Goal: Transaction & Acquisition: Purchase product/service

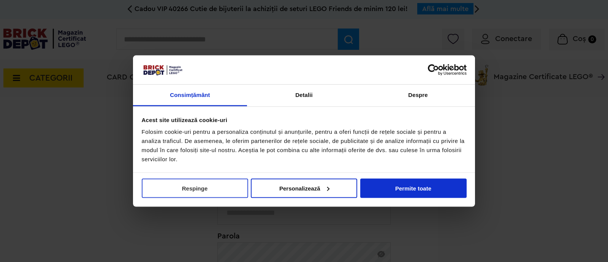
click at [225, 196] on button "Respinge" at bounding box center [195, 187] width 106 height 19
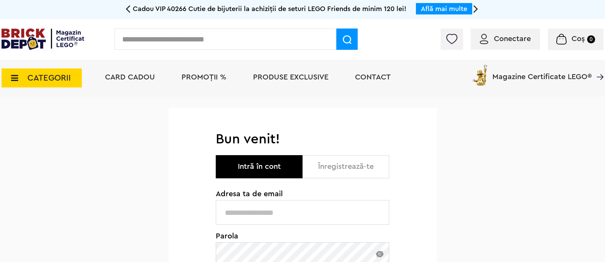
click at [263, 219] on input "text" at bounding box center [302, 212] width 173 height 25
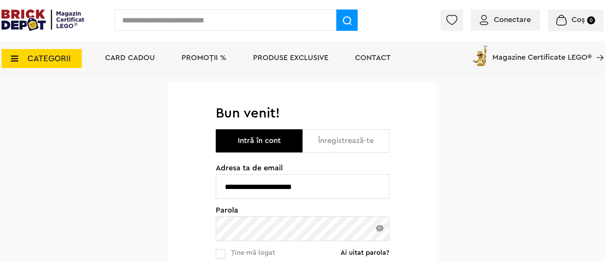
scroll to position [95, 0]
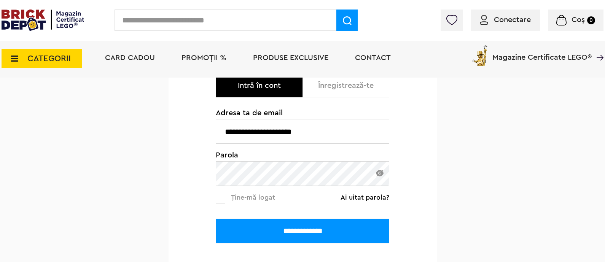
type input "**********"
click at [216, 219] on input "**********" at bounding box center [302, 231] width 173 height 25
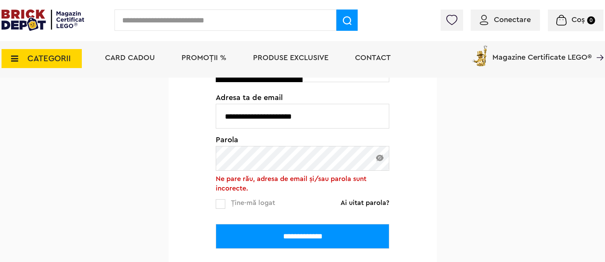
scroll to position [95, 0]
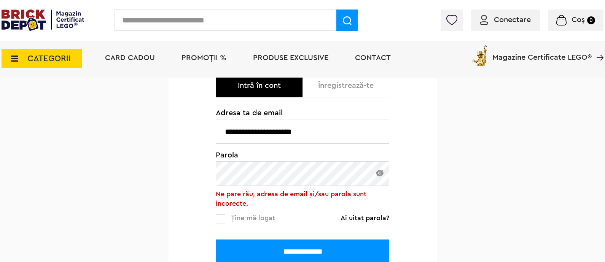
click at [366, 217] on link "Ai uitat parola?" at bounding box center [364, 218] width 49 height 8
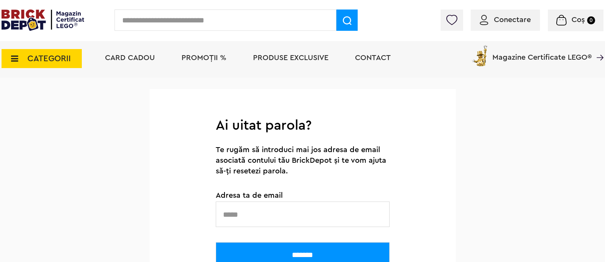
scroll to position [47, 0]
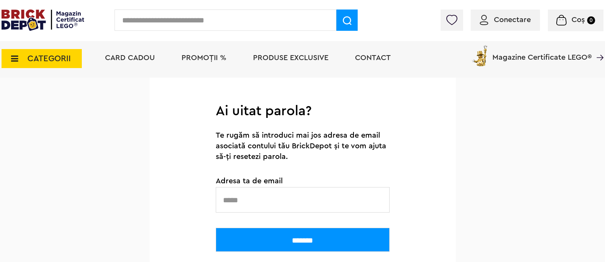
click at [291, 203] on input "text" at bounding box center [303, 199] width 174 height 25
type input "**********"
click at [324, 248] on input "*******" at bounding box center [303, 240] width 174 height 24
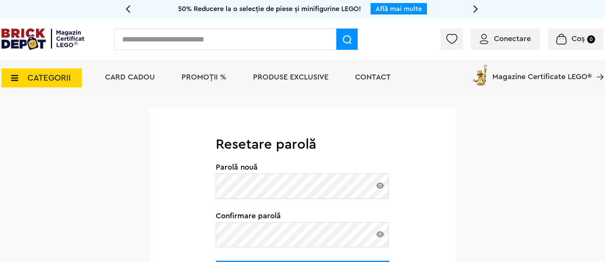
scroll to position [143, 0]
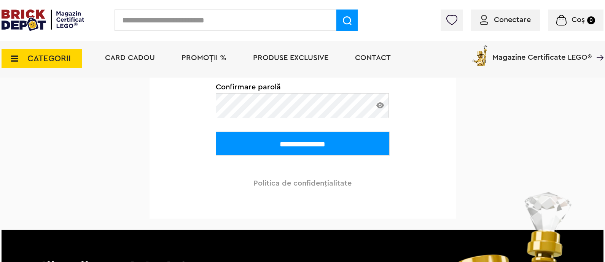
click at [346, 139] on input "**********" at bounding box center [303, 144] width 174 height 24
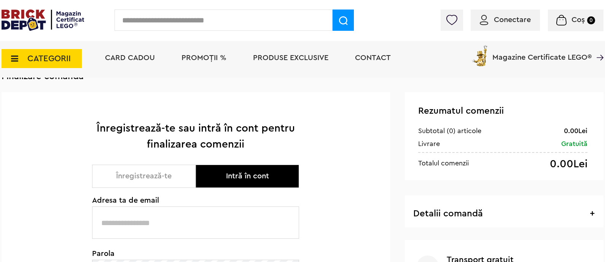
scroll to position [95, 0]
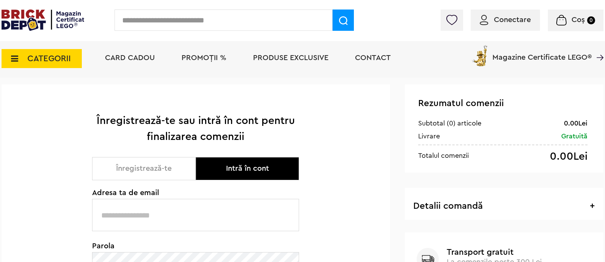
click at [237, 172] on button "Intră în cont" at bounding box center [246, 168] width 103 height 23
click at [234, 168] on button "Intră în cont" at bounding box center [246, 168] width 103 height 23
click at [202, 205] on input "text" at bounding box center [195, 215] width 207 height 32
type input "**********"
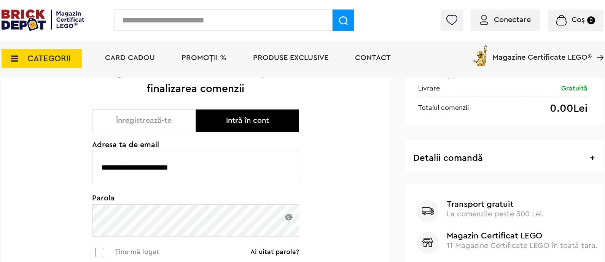
scroll to position [190, 0]
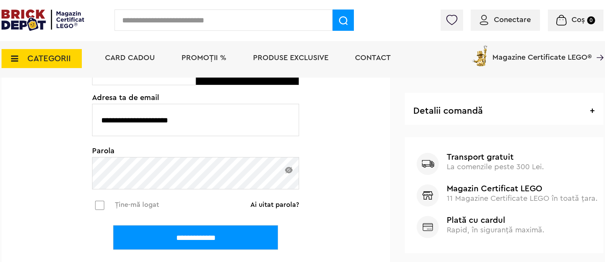
click at [89, 205] on div "**********" at bounding box center [196, 142] width 388 height 307
click at [190, 235] on input "**********" at bounding box center [195, 237] width 165 height 25
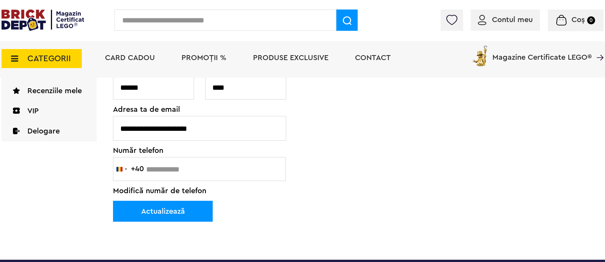
scroll to position [143, 0]
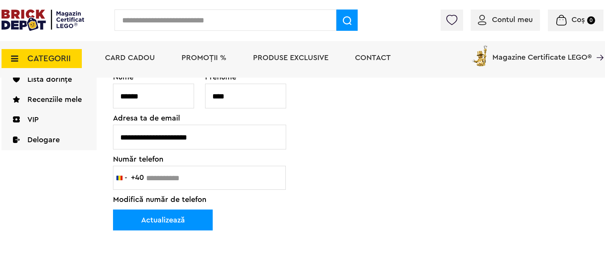
click at [206, 175] on div "**********" at bounding box center [199, 138] width 173 height 130
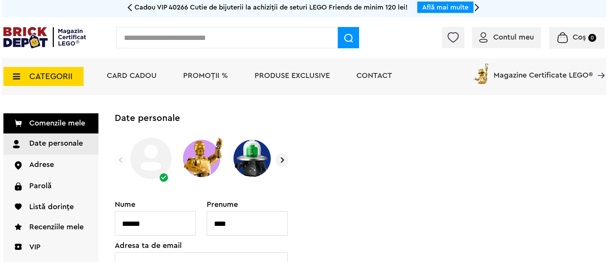
scroll to position [0, 0]
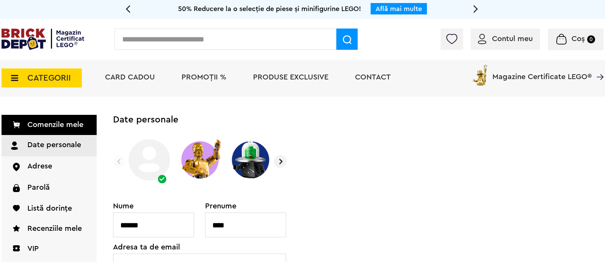
click at [234, 35] on input "text" at bounding box center [225, 39] width 222 height 21
click at [48, 77] on span "CATEGORII" at bounding box center [48, 78] width 43 height 8
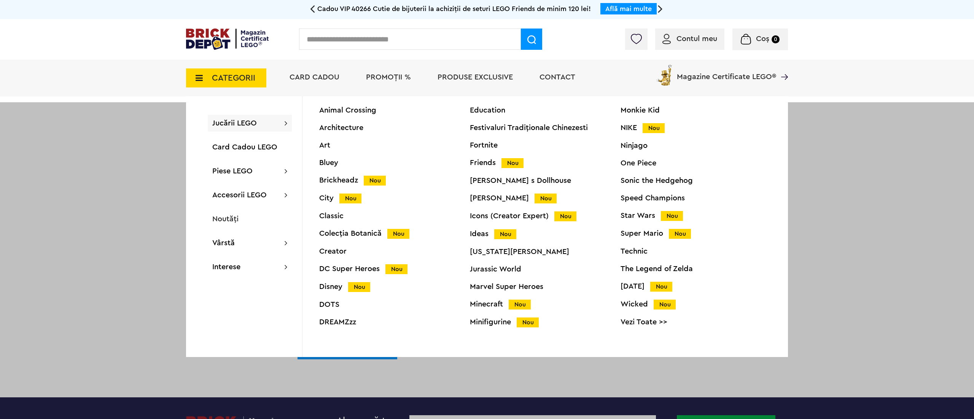
scroll to position [28, 0]
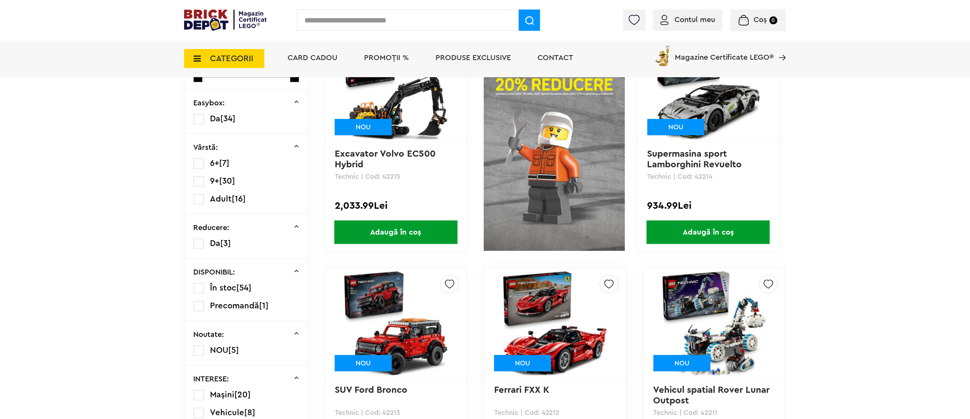
scroll to position [228, 0]
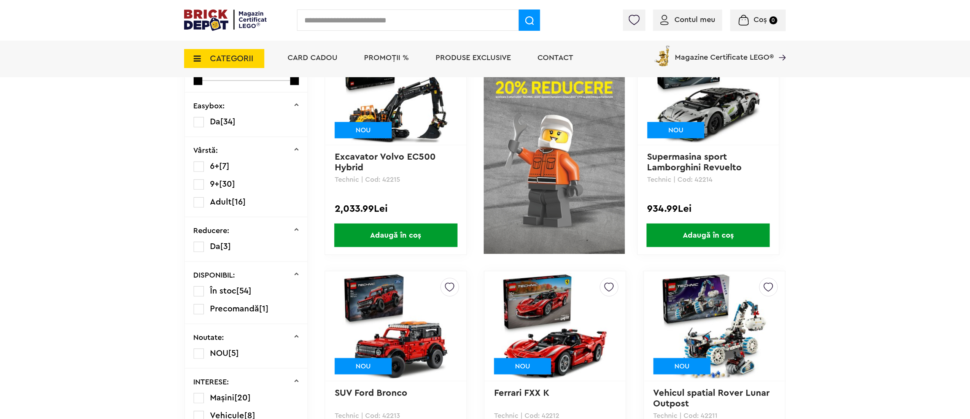
click at [200, 180] on label at bounding box center [199, 185] width 10 height 10
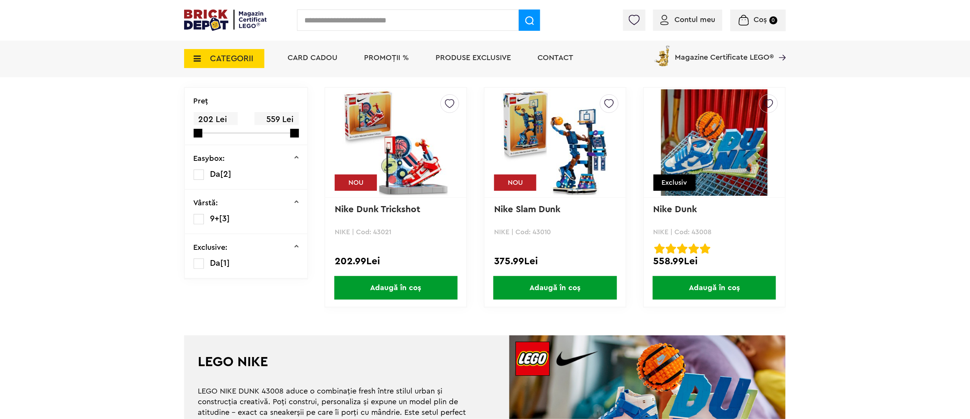
scroll to position [152, 0]
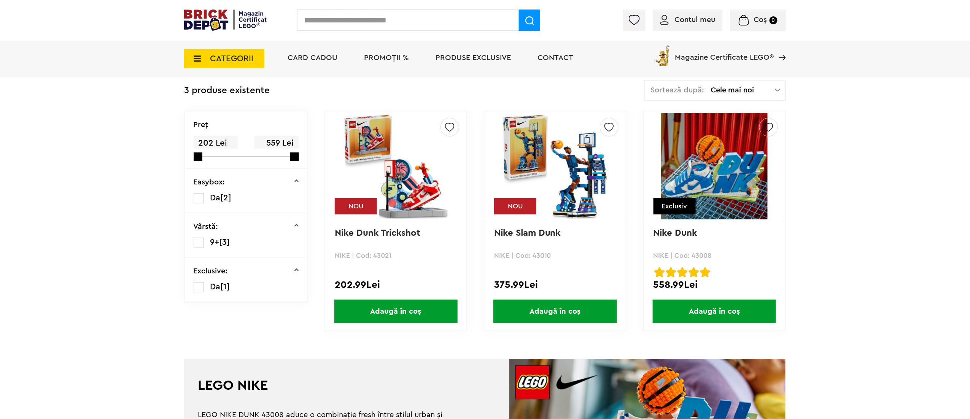
drag, startPoint x: 528, startPoint y: 175, endPoint x: 393, endPoint y: 165, distance: 135.3
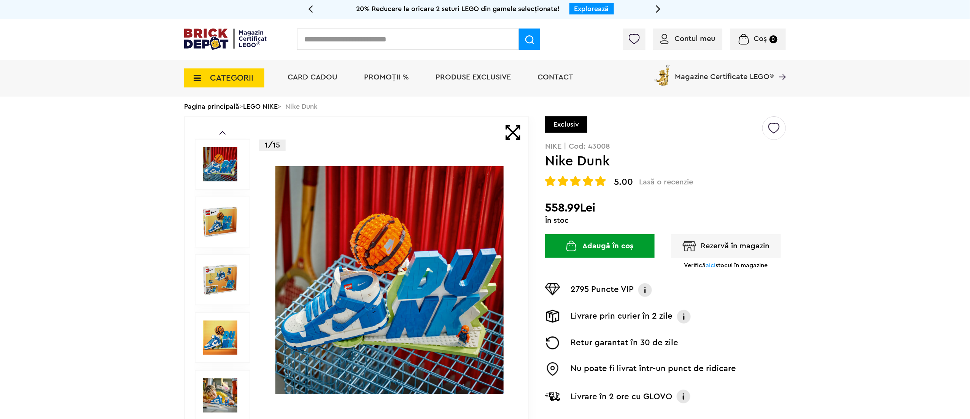
click at [217, 264] on img at bounding box center [220, 280] width 34 height 34
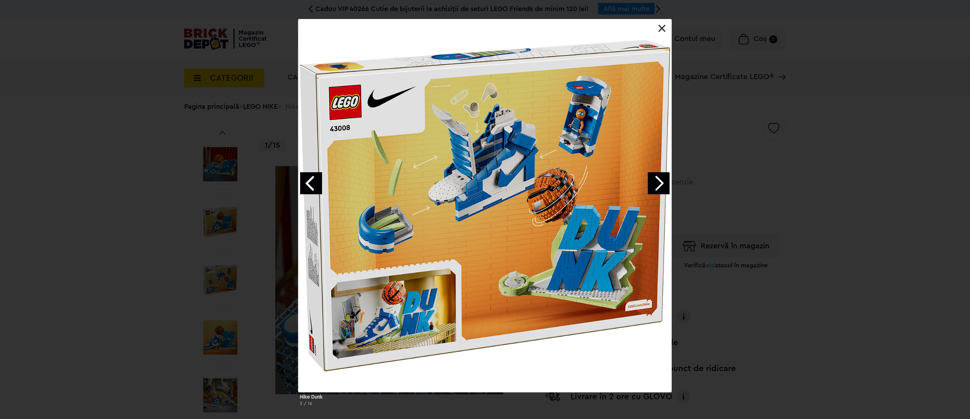
click at [411, 242] on div at bounding box center [484, 205] width 373 height 373
click at [402, 299] on div at bounding box center [484, 205] width 373 height 373
click at [560, 272] on div at bounding box center [484, 205] width 373 height 373
click at [658, 188] on link "Next image" at bounding box center [659, 183] width 22 height 22
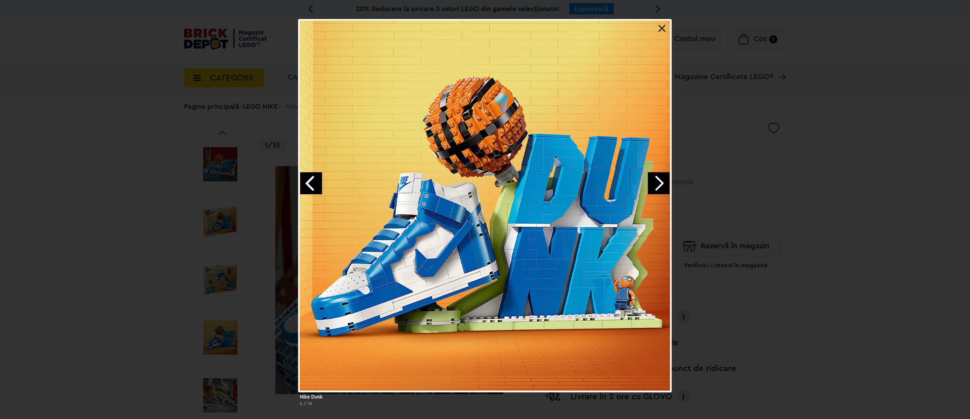
click at [659, 187] on link "Next image" at bounding box center [659, 183] width 22 height 22
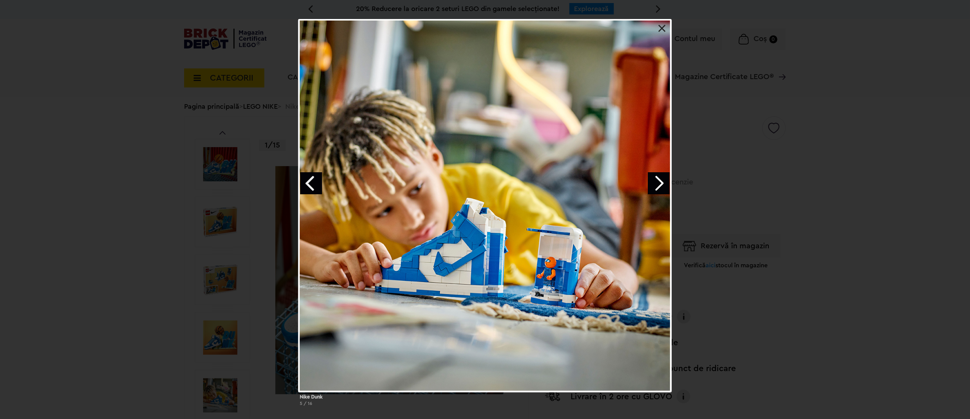
click at [659, 187] on link "Next image" at bounding box center [659, 183] width 22 height 22
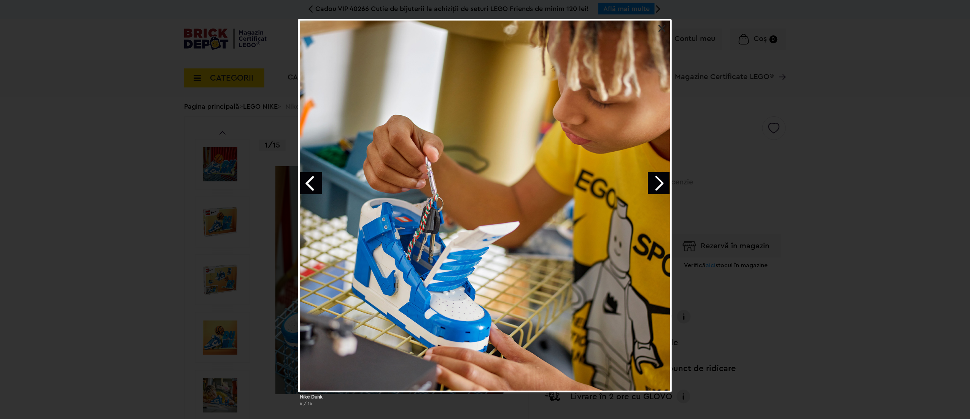
click at [659, 187] on link "Next image" at bounding box center [659, 183] width 22 height 22
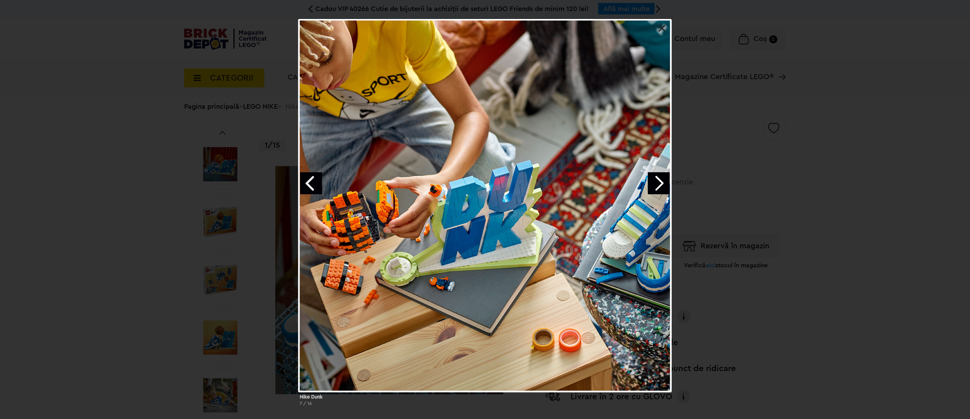
click at [659, 187] on link "Next image" at bounding box center [659, 183] width 22 height 22
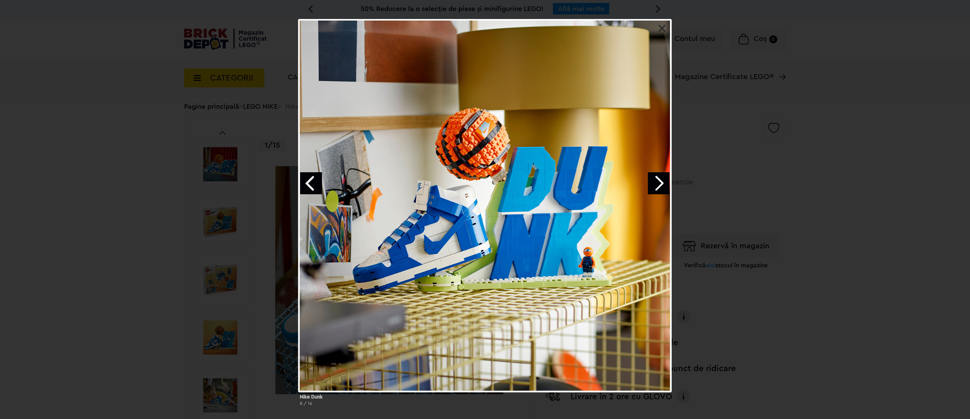
click at [659, 187] on link "Next image" at bounding box center [659, 183] width 22 height 22
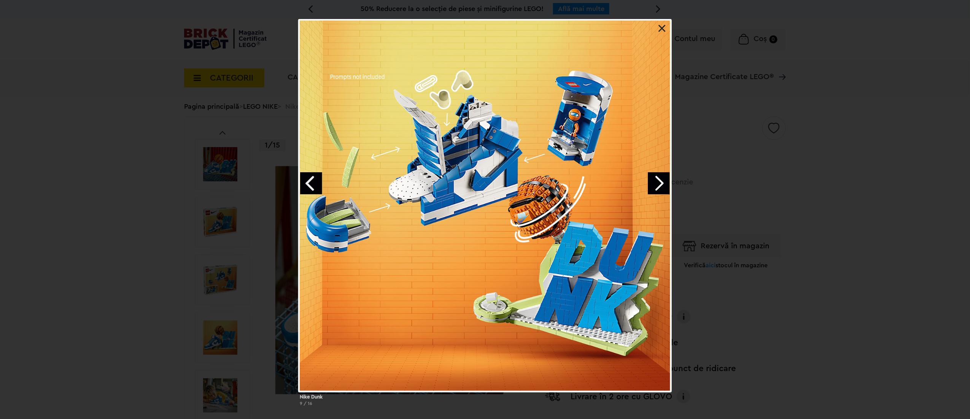
click at [659, 187] on link "Next image" at bounding box center [659, 183] width 22 height 22
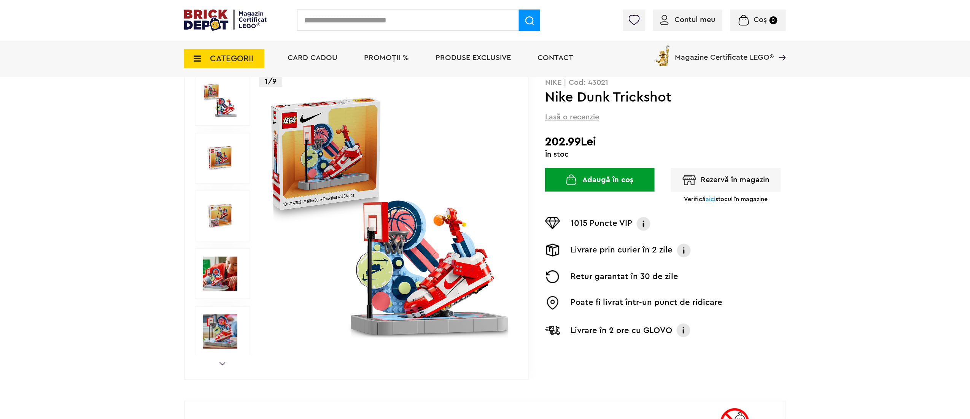
scroll to position [152, 0]
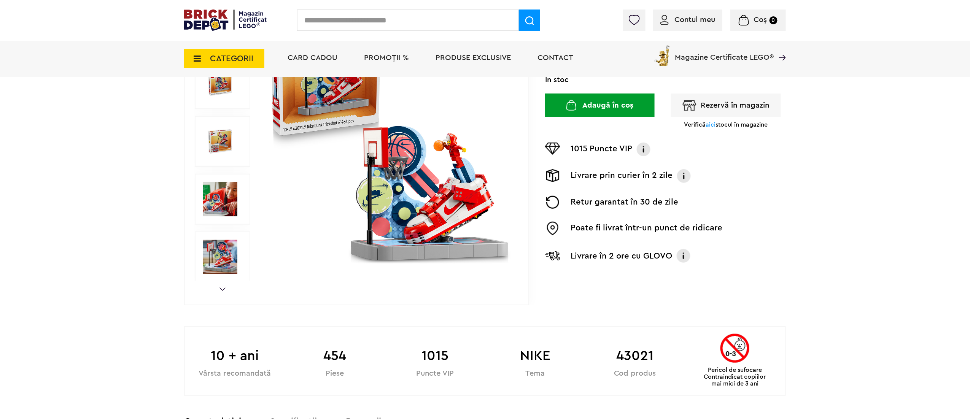
click at [226, 260] on img at bounding box center [220, 257] width 34 height 34
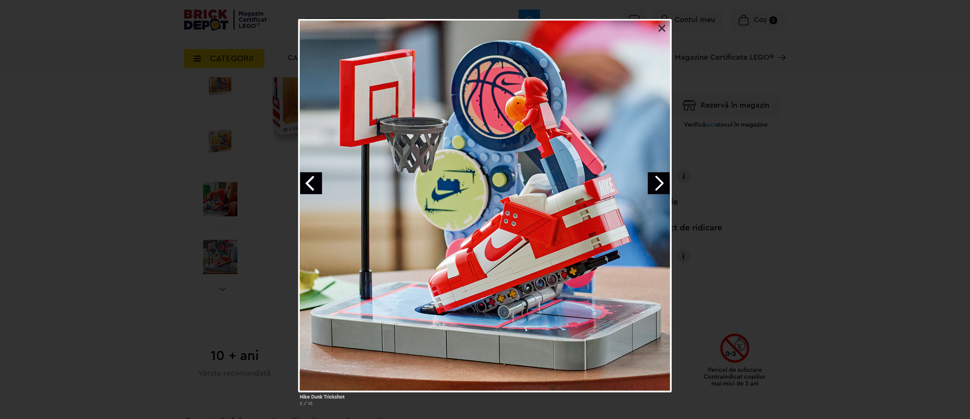
click at [663, 185] on link "Next image" at bounding box center [659, 183] width 22 height 22
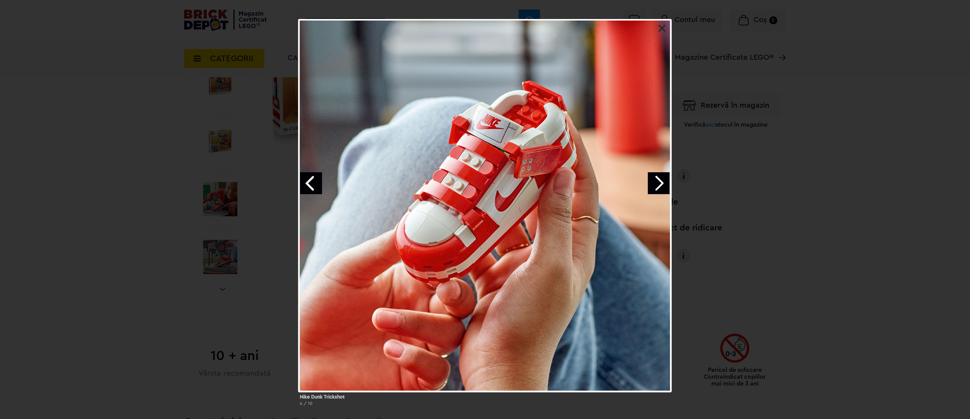
click at [663, 185] on link "Next image" at bounding box center [659, 183] width 22 height 22
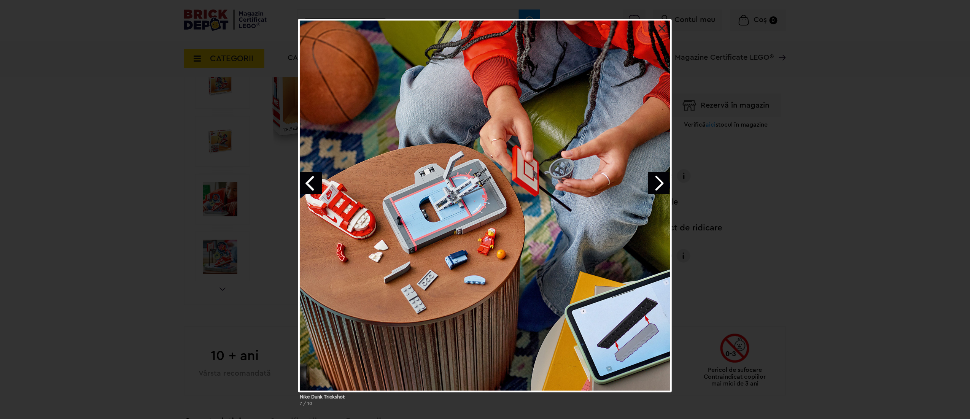
click at [663, 185] on link "Next image" at bounding box center [659, 183] width 22 height 22
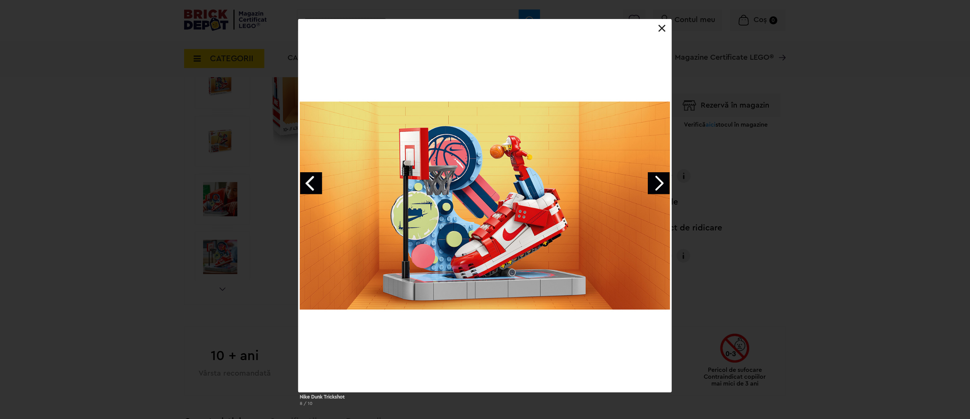
click at [663, 185] on link "Next image" at bounding box center [659, 183] width 22 height 22
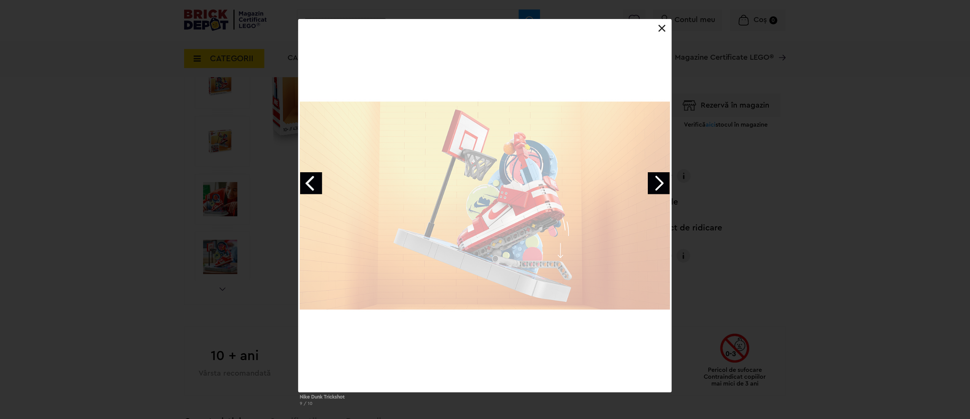
click at [663, 185] on link "Next image" at bounding box center [659, 183] width 22 height 22
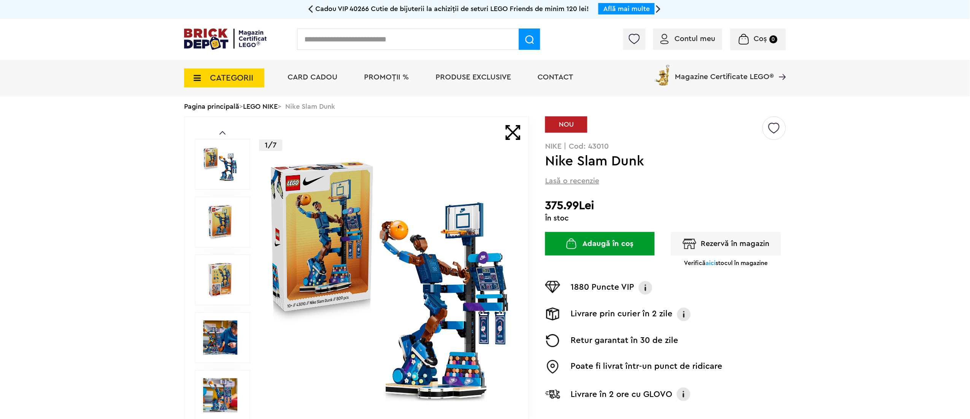
click at [222, 339] on img at bounding box center [220, 338] width 34 height 34
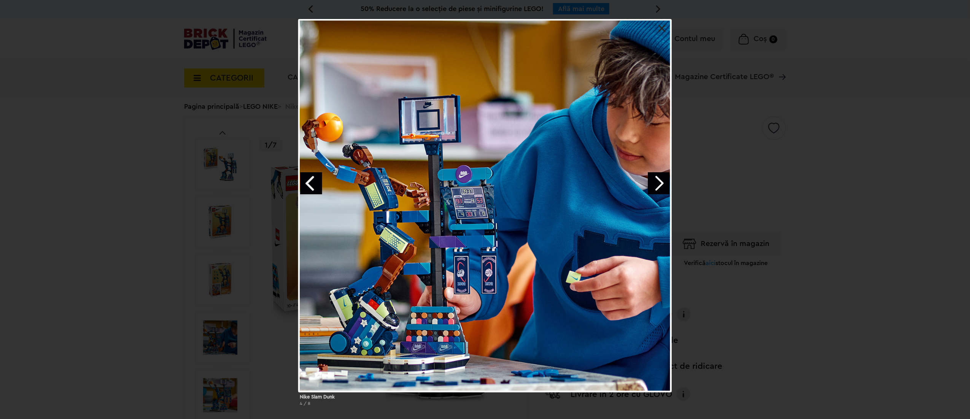
click at [657, 179] on link "Next image" at bounding box center [659, 183] width 22 height 22
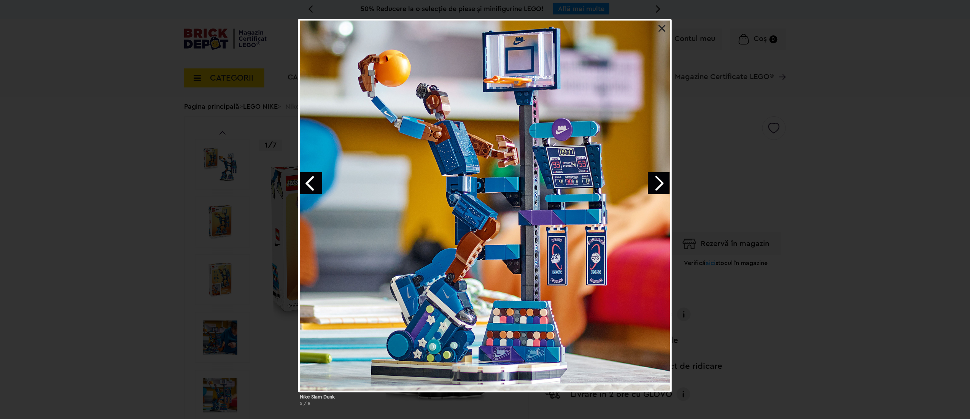
click at [657, 179] on link "Next image" at bounding box center [659, 183] width 22 height 22
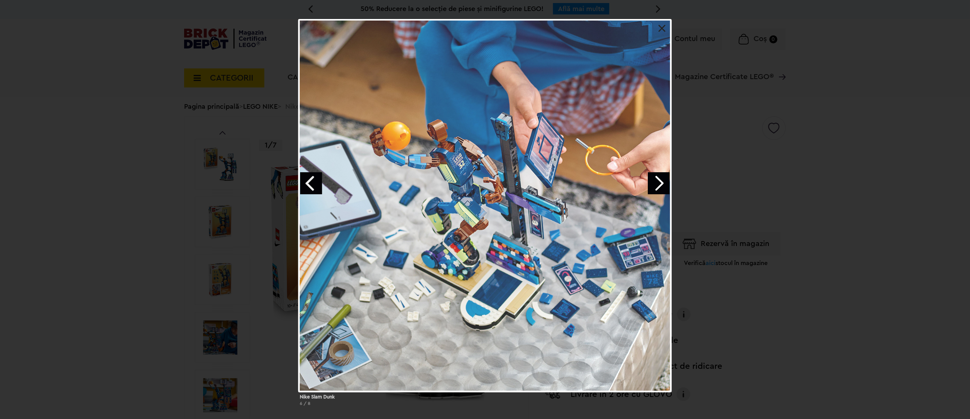
click at [657, 179] on link "Next image" at bounding box center [659, 183] width 22 height 22
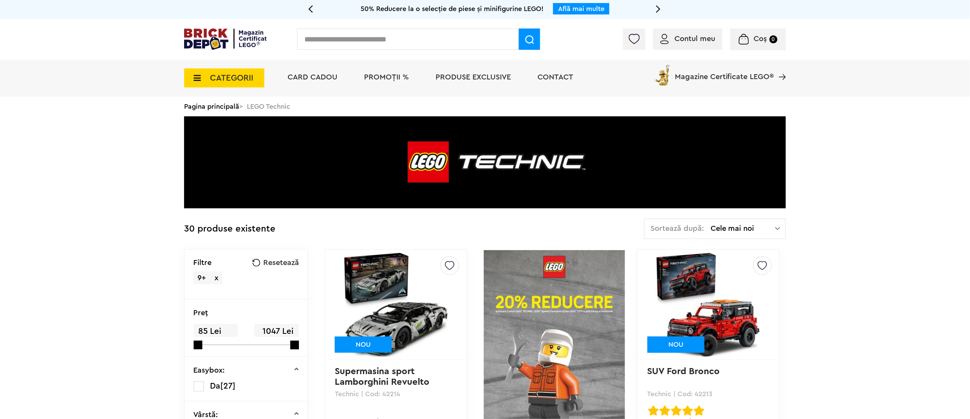
click at [760, 223] on div "Sortează după: Cele mai noi Cele mai noi Cele mai vechi Cele mai ieftine Cele m…" at bounding box center [715, 228] width 142 height 21
click at [724, 279] on li "Cele mai ieftine" at bounding box center [715, 281] width 137 height 12
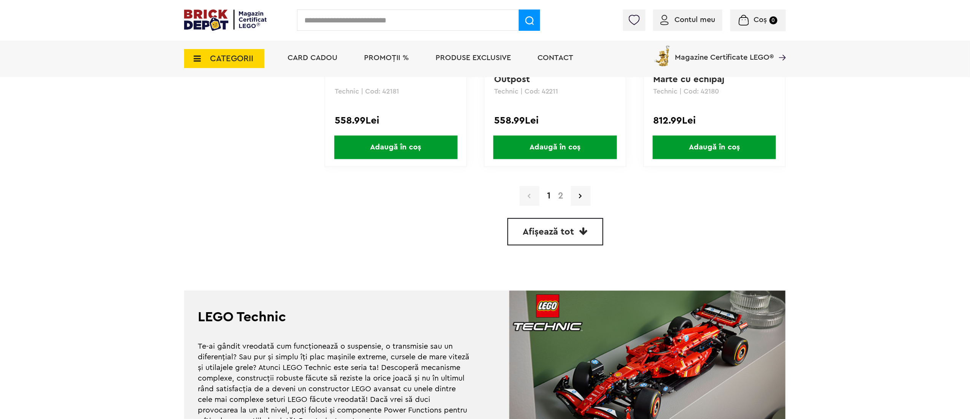
scroll to position [2054, 0]
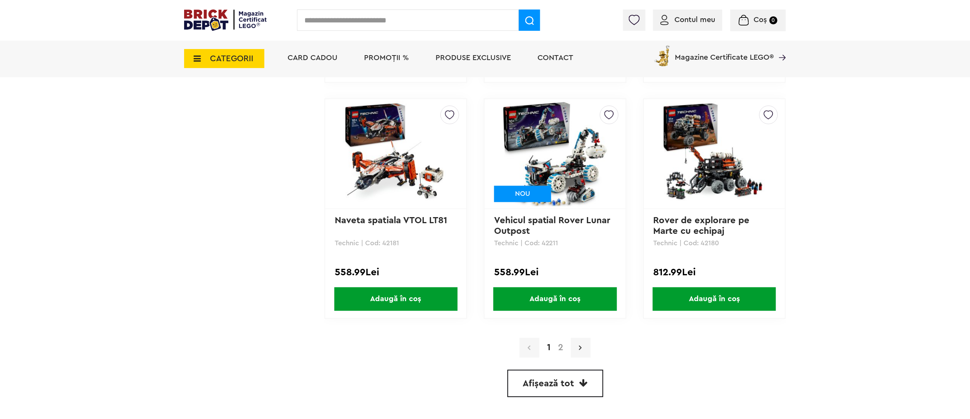
click at [578, 338] on link at bounding box center [581, 348] width 20 height 20
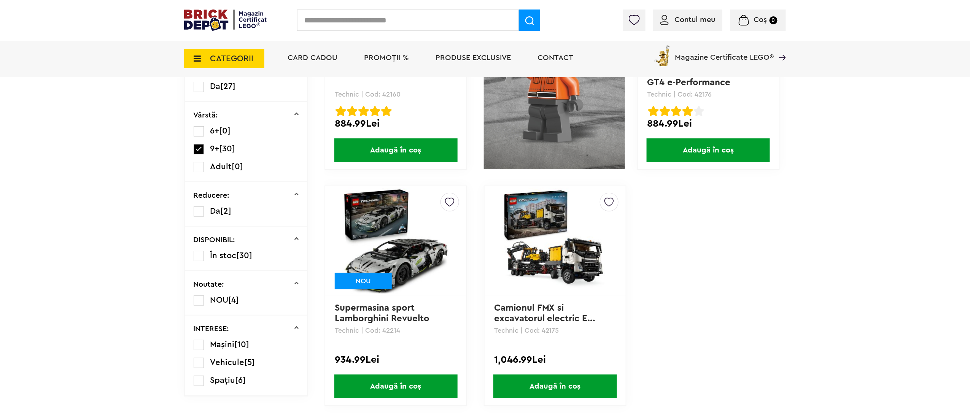
scroll to position [380, 0]
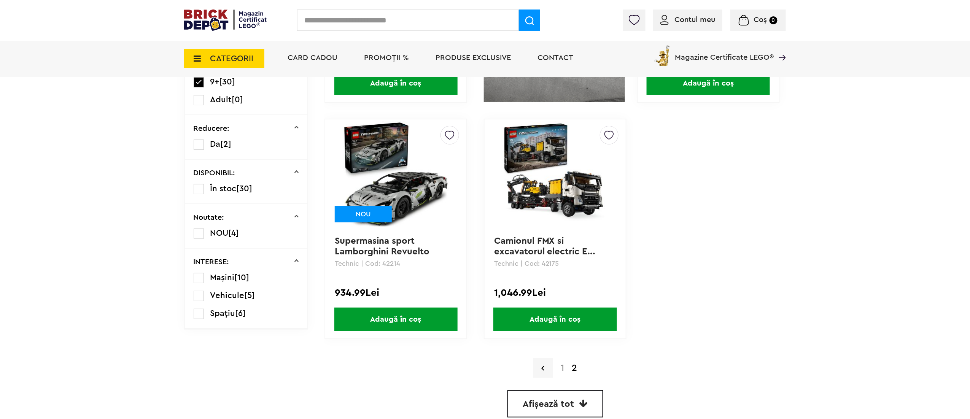
click at [560, 366] on a=9%2B&order=3&page=1&small=3"] "1" at bounding box center [562, 368] width 11 height 9
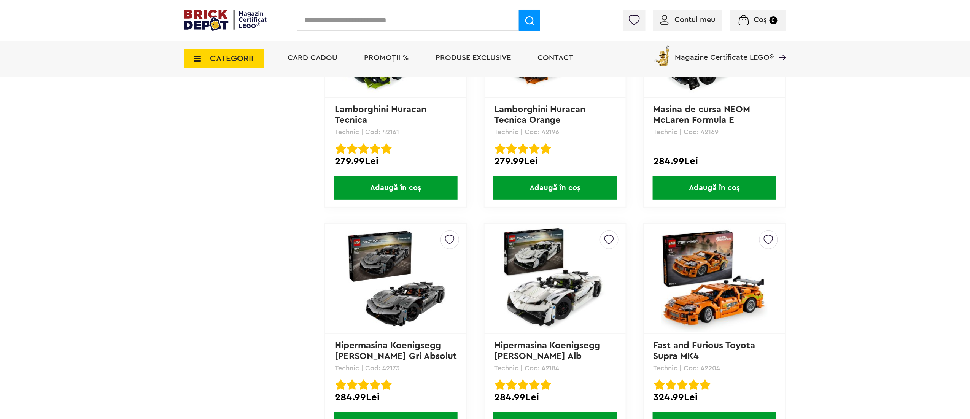
scroll to position [989, 0]
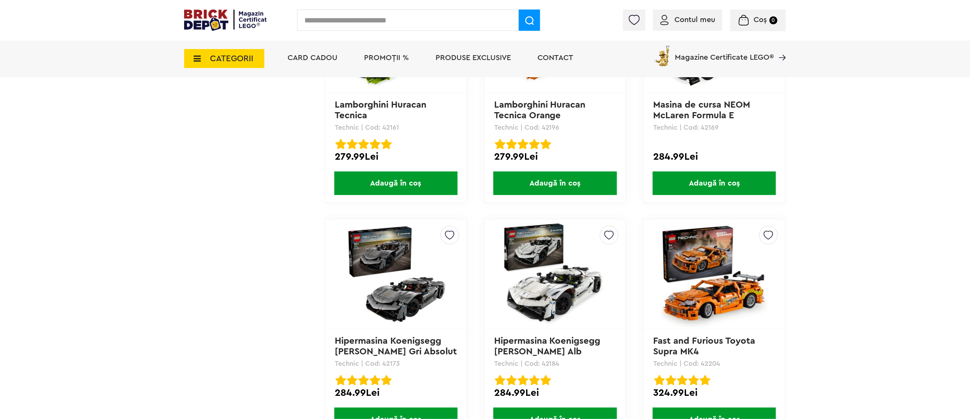
click at [406, 293] on img at bounding box center [396, 274] width 106 height 106
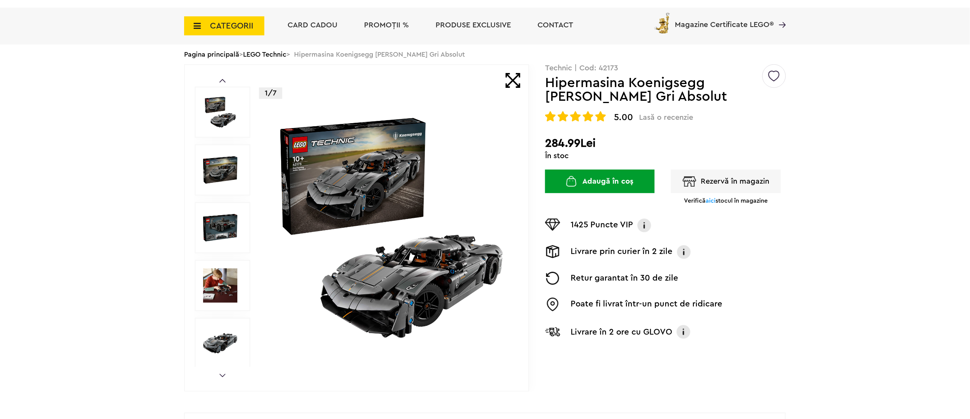
scroll to position [76, 0]
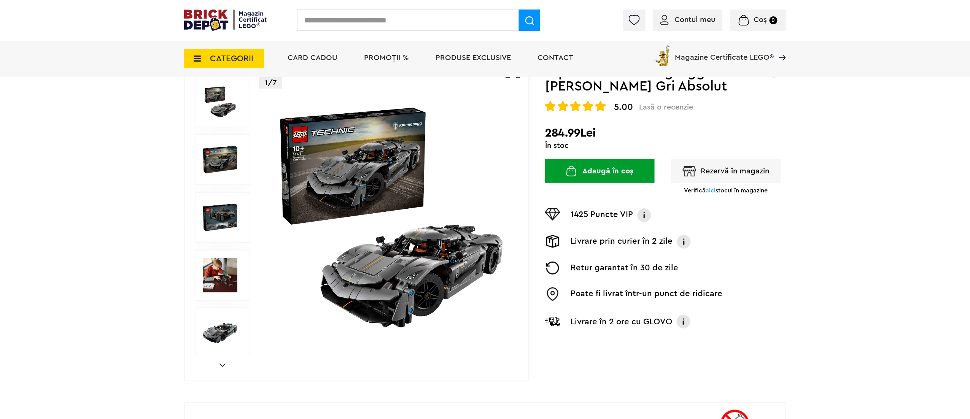
click at [450, 265] on img at bounding box center [389, 217] width 245 height 245
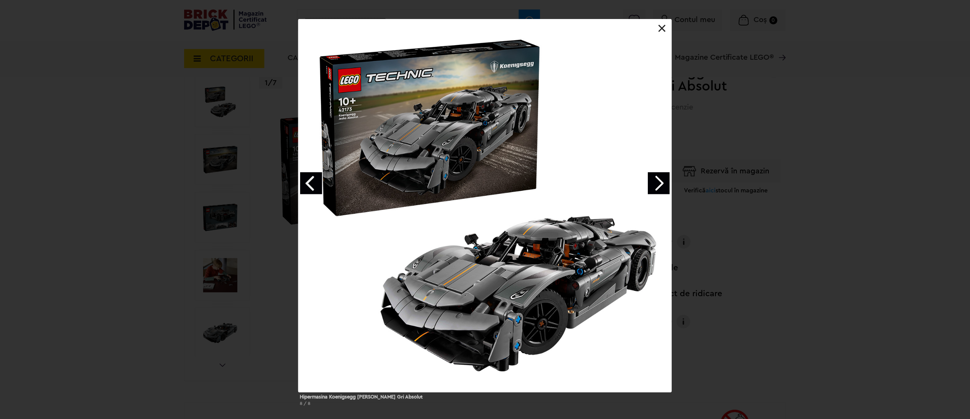
click at [583, 246] on div at bounding box center [484, 205] width 373 height 373
click at [659, 185] on link "Next image" at bounding box center [659, 183] width 22 height 22
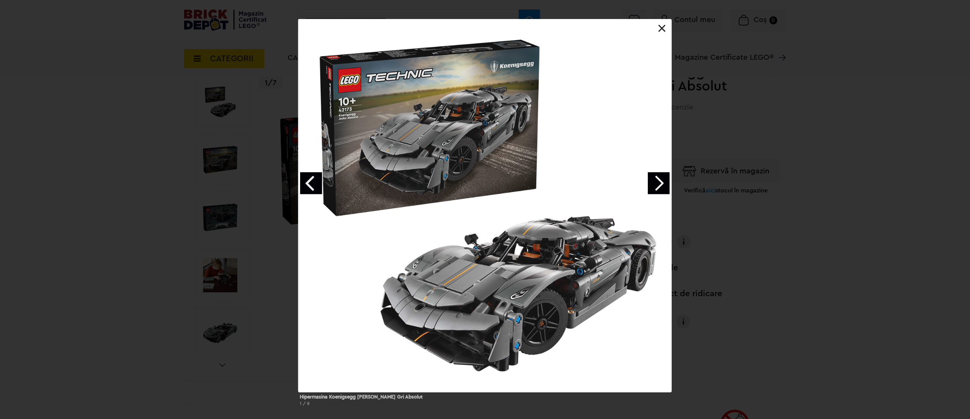
click at [656, 187] on link "Next image" at bounding box center [659, 183] width 22 height 22
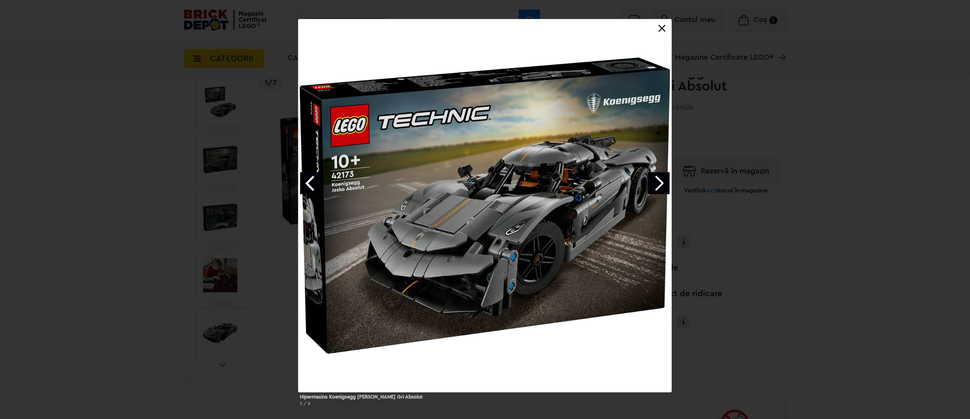
click at [656, 187] on link "Next image" at bounding box center [659, 183] width 22 height 22
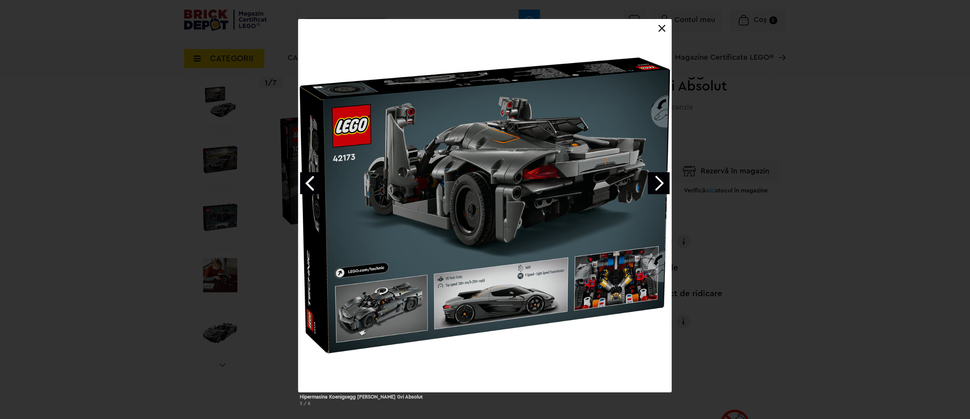
click at [656, 187] on link "Next image" at bounding box center [659, 183] width 22 height 22
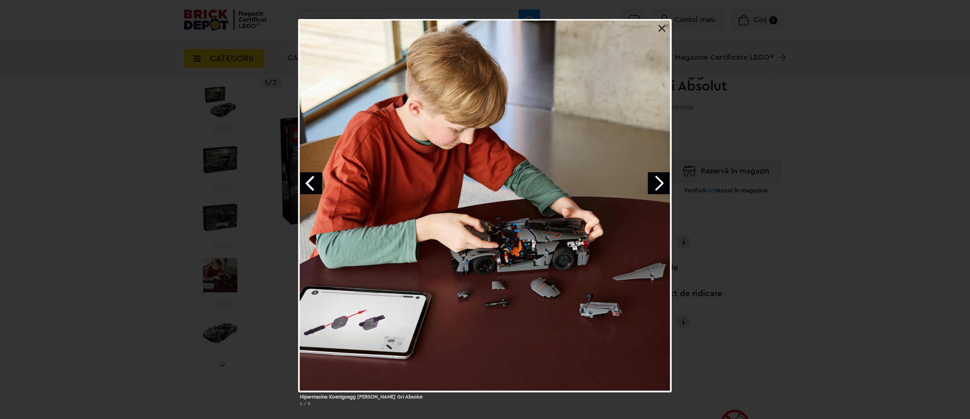
click at [656, 187] on link "Next image" at bounding box center [659, 183] width 22 height 22
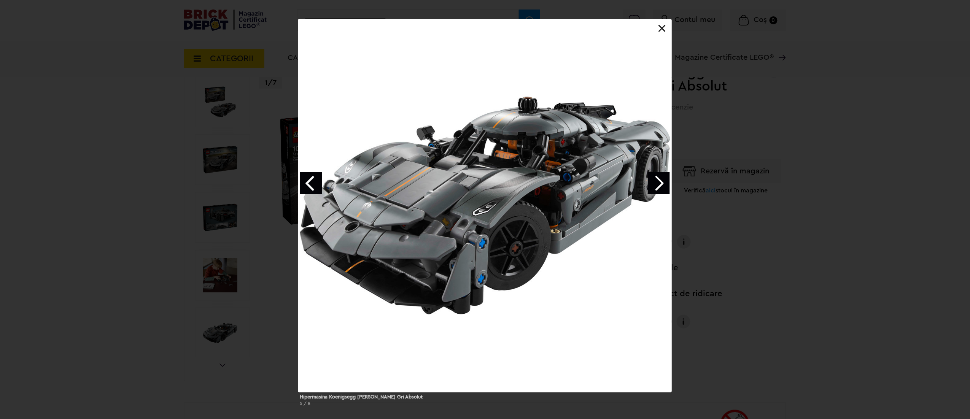
click at [656, 187] on link "Next image" at bounding box center [659, 183] width 22 height 22
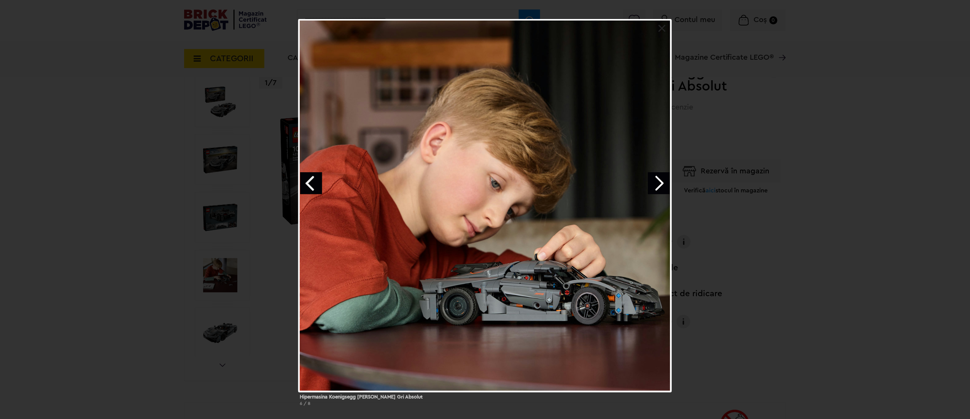
click at [656, 187] on link "Next image" at bounding box center [659, 183] width 22 height 22
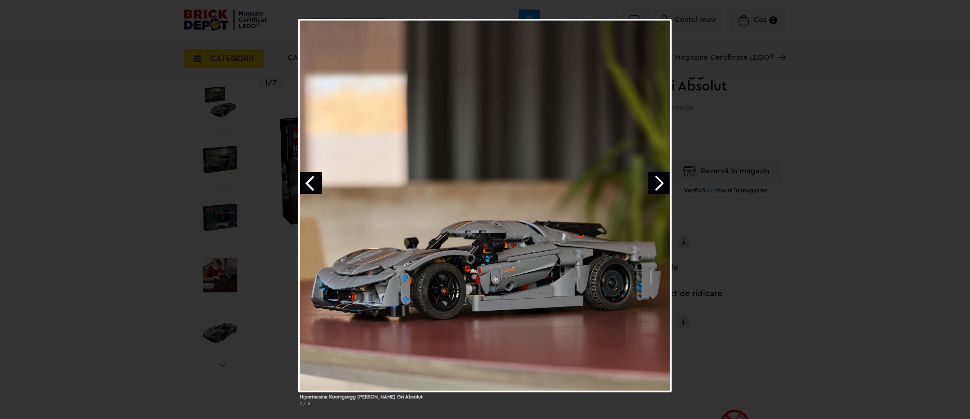
click at [656, 187] on link "Next image" at bounding box center [659, 183] width 22 height 22
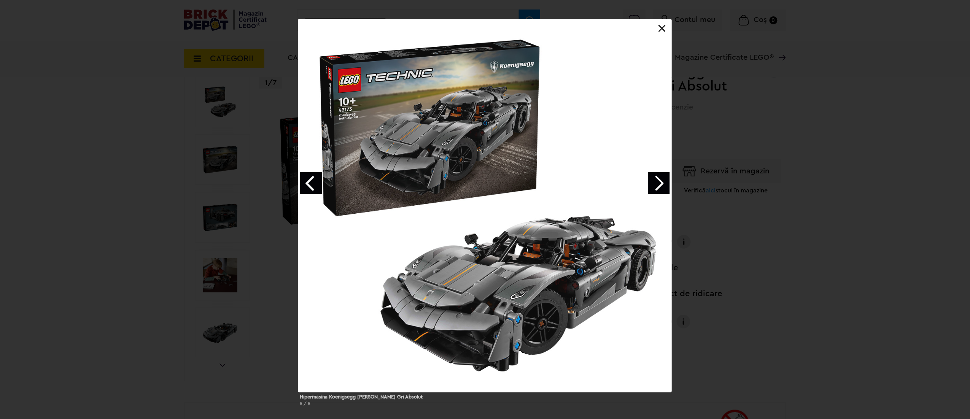
click at [656, 187] on link "Next image" at bounding box center [659, 183] width 22 height 22
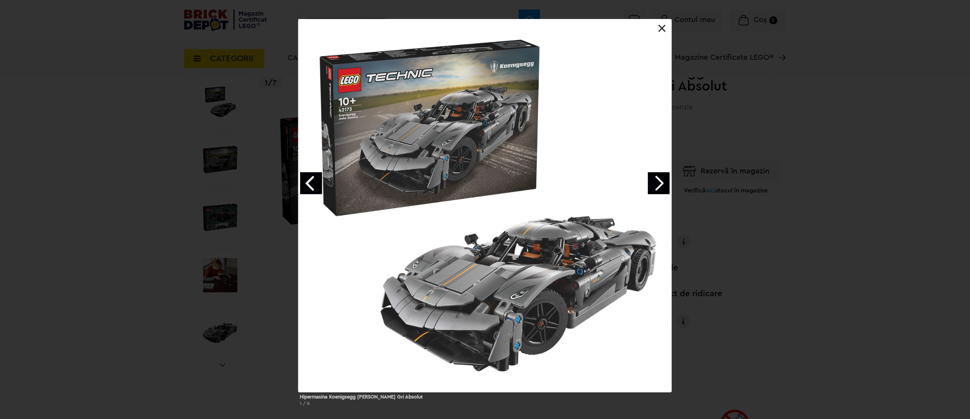
click at [656, 187] on link "Next image" at bounding box center [659, 183] width 22 height 22
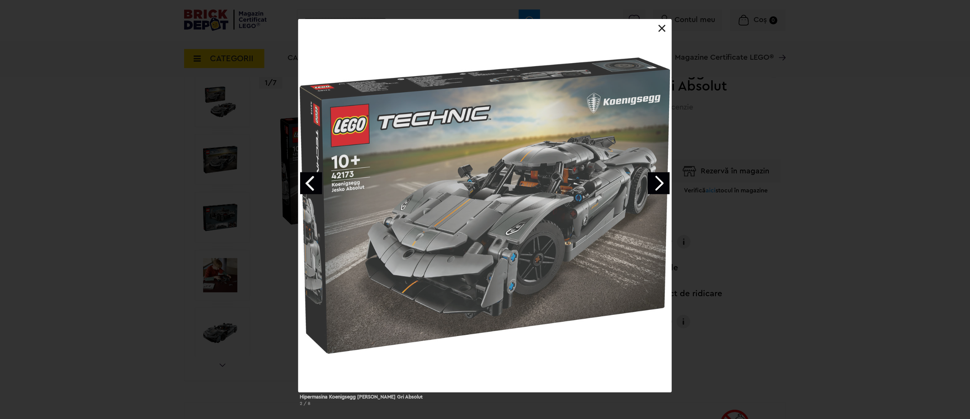
click at [898, 240] on div "Hipermasina Koenigsegg Jesko Gri Absolut 2 / 8" at bounding box center [485, 215] width 970 height 393
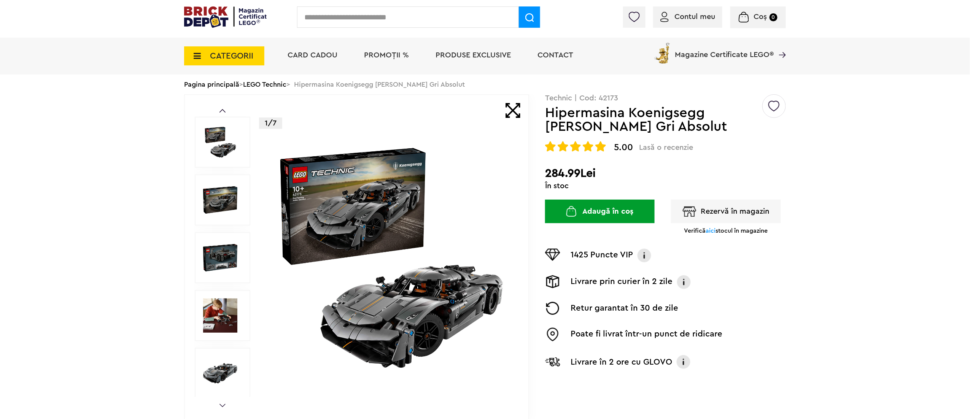
scroll to position [0, 0]
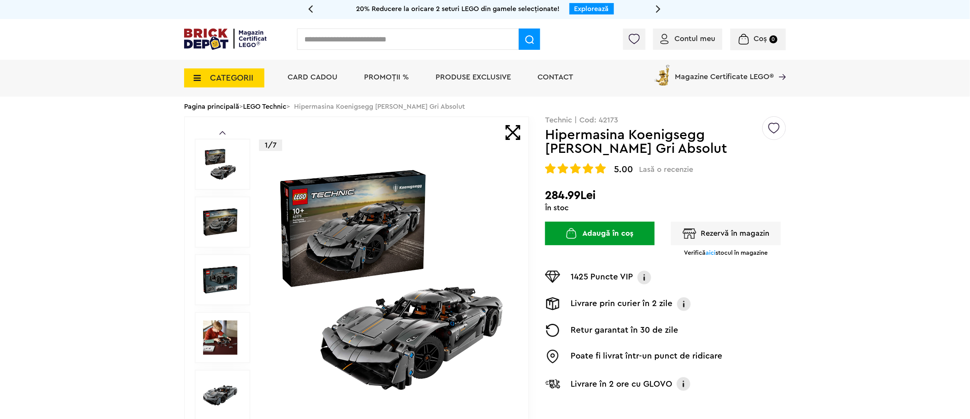
click at [631, 239] on button "Adaugă în coș" at bounding box center [600, 234] width 110 height 24
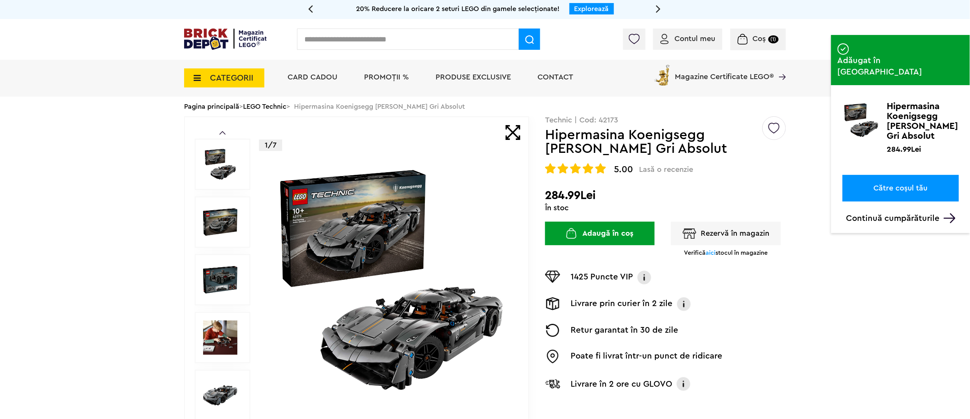
click at [891, 175] on link "Către coșul tău" at bounding box center [900, 188] width 116 height 27
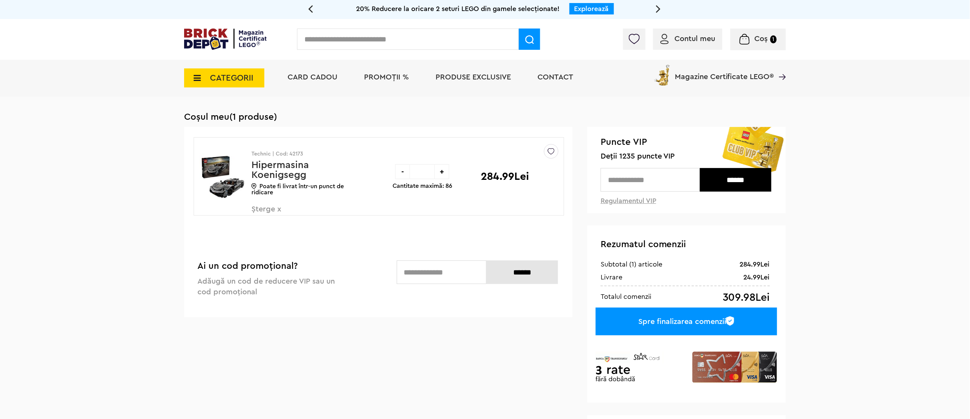
click at [658, 180] on input "text" at bounding box center [650, 180] width 99 height 24
click at [668, 180] on input "text" at bounding box center [650, 180] width 99 height 24
type input "****"
click at [731, 173] on input "******" at bounding box center [735, 180] width 71 height 24
